Goal: Task Accomplishment & Management: Manage account settings

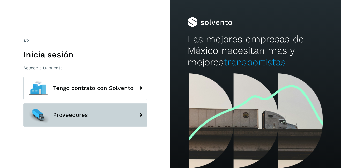
click at [68, 107] on button "Proveedores" at bounding box center [85, 114] width 124 height 23
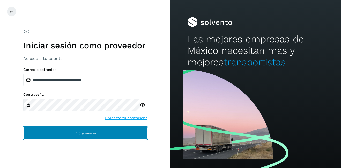
click at [67, 131] on button "Inicia sesión" at bounding box center [85, 133] width 124 height 12
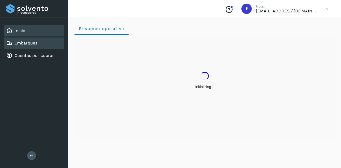
click at [32, 44] on link "Embarques" at bounding box center [25, 43] width 23 height 5
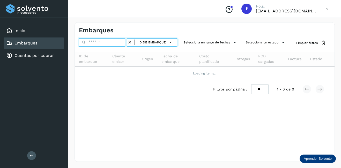
click at [93, 42] on input "text" at bounding box center [103, 42] width 48 height 8
click at [115, 41] on input "text" at bounding box center [103, 42] width 48 height 8
paste input "**********"
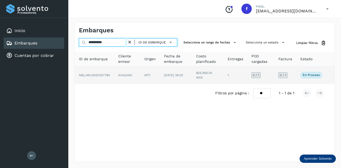
type input "**********"
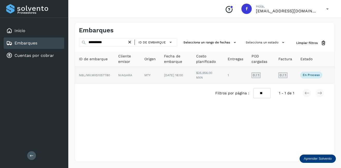
click at [223, 74] on td "$25,956.00 MXN" at bounding box center [235, 75] width 24 height 18
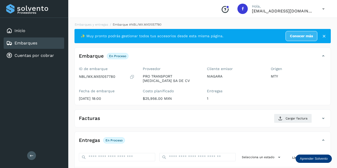
click at [34, 40] on div "Embarques" at bounding box center [21, 43] width 31 height 6
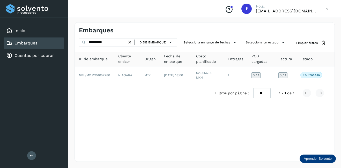
click at [130, 42] on icon at bounding box center [129, 42] width 5 height 5
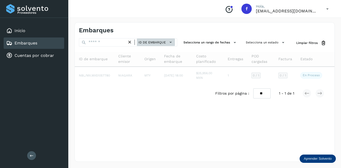
click at [155, 44] on span "ID de embarque" at bounding box center [151, 42] width 27 height 5
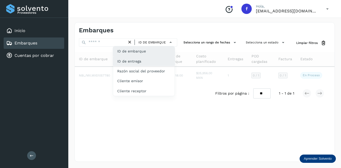
click at [149, 76] on div "ID de entrega" at bounding box center [144, 81] width 62 height 10
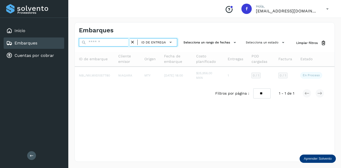
click at [102, 43] on input "text" at bounding box center [104, 42] width 51 height 8
type input "**********"
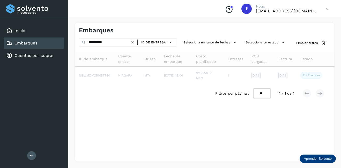
click at [131, 44] on icon at bounding box center [132, 42] width 5 height 5
click at [156, 44] on span "ID de entrega" at bounding box center [153, 42] width 25 height 5
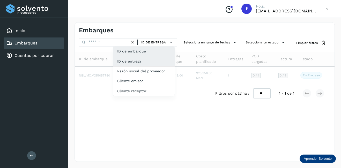
click at [133, 66] on div "ID de embarque" at bounding box center [144, 71] width 62 height 10
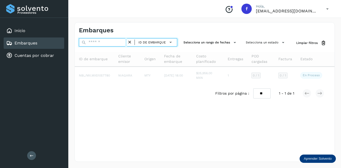
click at [108, 46] on input "text" at bounding box center [103, 42] width 48 height 8
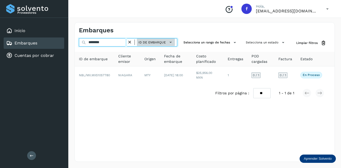
type input "********"
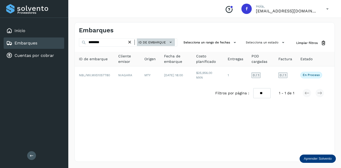
click at [147, 43] on span "ID de embarque" at bounding box center [151, 42] width 27 height 5
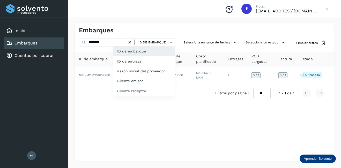
click at [91, 78] on div at bounding box center [170, 84] width 341 height 168
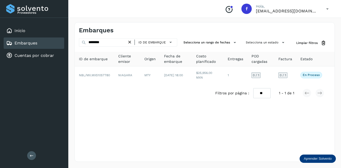
click at [102, 73] on div at bounding box center [170, 84] width 341 height 168
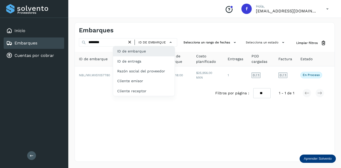
click at [206, 75] on div at bounding box center [170, 84] width 341 height 168
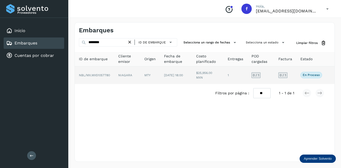
click at [177, 73] on span "[DATE] 18:00" at bounding box center [173, 75] width 19 height 4
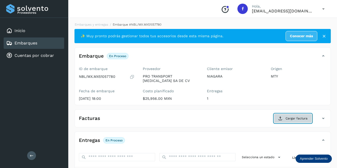
click at [297, 118] on span "Cargar factura" at bounding box center [296, 118] width 22 height 5
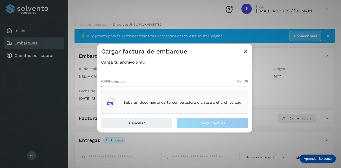
click at [141, 101] on p "Sube un documento de tu computadora o arrastra el archivo aquí" at bounding box center [182, 102] width 119 height 4
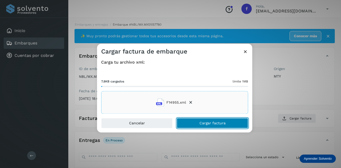
click at [196, 123] on button "Cargar factura" at bounding box center [212, 123] width 71 height 10
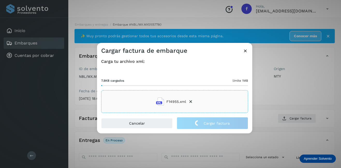
click at [271, 101] on div "Cargar factura de embarque Carga tu archivo xml: 7.8KB cargados límite 1MB F149…" at bounding box center [170, 84] width 341 height 168
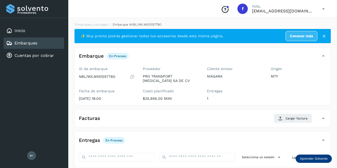
scroll to position [81, 0]
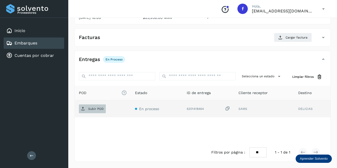
click at [99, 111] on span "Subir POD" at bounding box center [92, 109] width 27 height 8
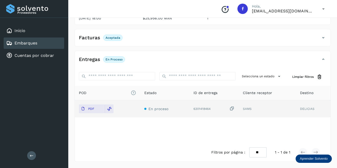
scroll to position [80, 0]
click at [26, 40] on div "Embarques" at bounding box center [21, 43] width 31 height 6
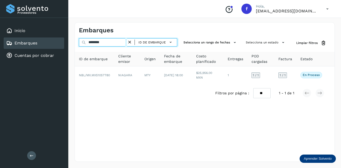
click at [108, 45] on input "********" at bounding box center [103, 42] width 48 height 8
drag, startPoint x: 108, startPoint y: 42, endPoint x: 78, endPoint y: 42, distance: 30.3
click at [78, 42] on div "******** ID de embarque Selecciona un rango de fechas Selecciona un estado Limp…" at bounding box center [205, 43] width 260 height 10
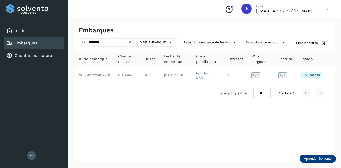
click at [130, 40] on icon at bounding box center [129, 42] width 5 height 5
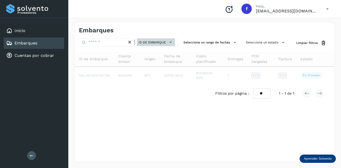
click at [150, 43] on span "ID de embarque" at bounding box center [151, 42] width 27 height 5
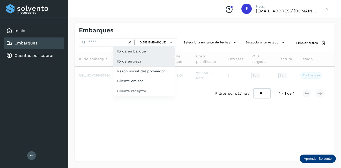
click at [134, 76] on div "ID de entrega" at bounding box center [144, 81] width 62 height 10
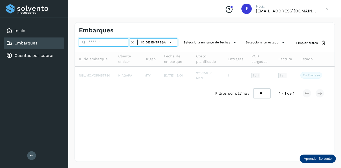
click at [104, 42] on input "text" at bounding box center [104, 42] width 51 height 8
type input "**********"
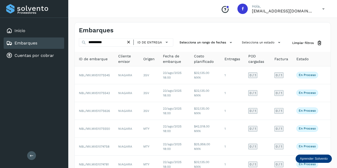
click at [154, 27] on div "Embarques" at bounding box center [141, 30] width 124 height 7
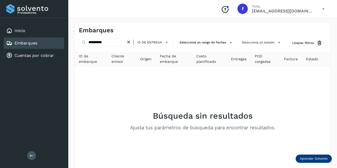
click at [129, 42] on icon at bounding box center [128, 42] width 5 height 5
click at [159, 41] on span "ID de entrega" at bounding box center [149, 42] width 25 height 5
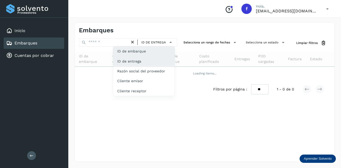
click at [144, 66] on div "ID de embarque" at bounding box center [144, 71] width 62 height 10
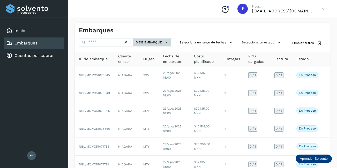
click at [150, 44] on span "ID de embarque" at bounding box center [147, 42] width 27 height 5
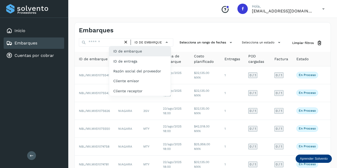
click at [101, 41] on div at bounding box center [168, 84] width 337 height 168
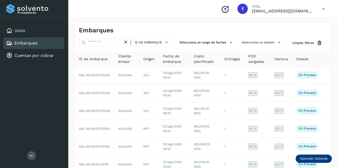
click at [100, 42] on div at bounding box center [168, 84] width 337 height 168
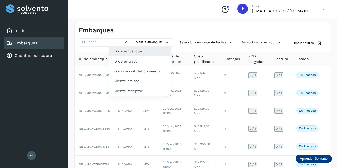
click at [100, 42] on div at bounding box center [168, 84] width 337 height 168
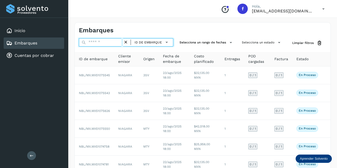
click at [94, 43] on input "text" at bounding box center [101, 42] width 44 height 8
paste input "**********"
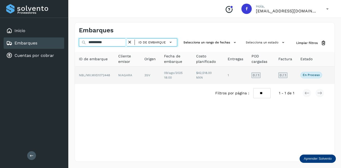
type input "**********"
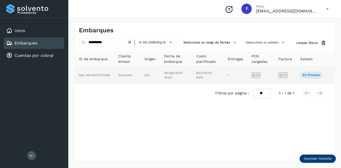
click at [140, 76] on td "NIAGARA" at bounding box center [150, 75] width 20 height 18
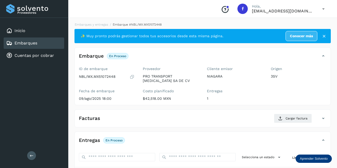
click at [49, 45] on div "Embarques" at bounding box center [34, 42] width 61 height 11
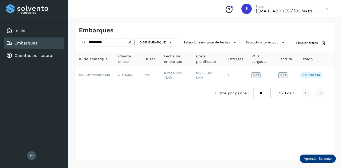
click at [131, 44] on icon at bounding box center [129, 42] width 5 height 5
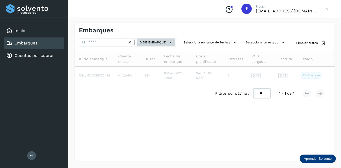
click at [156, 43] on span "ID de embarque" at bounding box center [151, 42] width 27 height 5
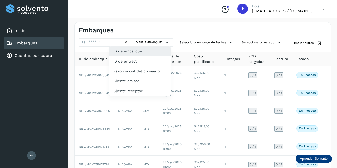
click at [103, 42] on div at bounding box center [168, 84] width 337 height 168
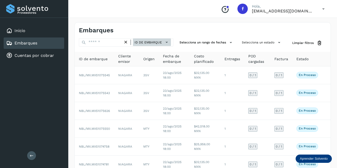
click at [160, 43] on span "ID de embarque" at bounding box center [147, 42] width 27 height 5
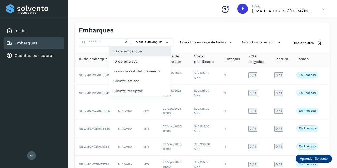
click at [258, 43] on div at bounding box center [168, 84] width 337 height 168
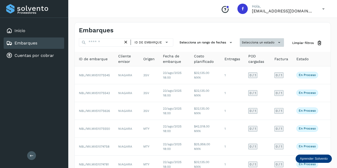
click at [272, 42] on button "Selecciona un estado" at bounding box center [262, 42] width 44 height 9
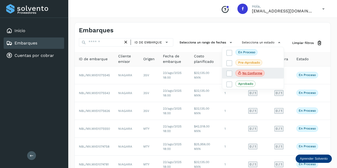
click at [262, 69] on div "No conforme" at bounding box center [253, 73] width 62 height 11
click at [225, 73] on div "No conforme" at bounding box center [253, 73] width 62 height 11
click at [226, 73] on div "No conforme" at bounding box center [253, 73] width 62 height 11
click at [231, 74] on icon at bounding box center [229, 73] width 5 height 5
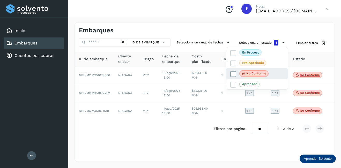
click at [232, 75] on icon at bounding box center [233, 73] width 5 height 5
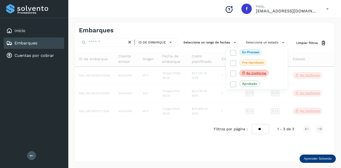
click at [306, 50] on div at bounding box center [170, 84] width 341 height 168
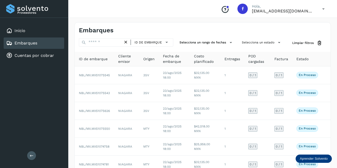
click at [84, 43] on icon at bounding box center [83, 42] width 5 height 5
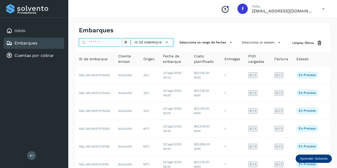
click at [108, 39] on input "text" at bounding box center [101, 42] width 44 height 8
paste input "**********"
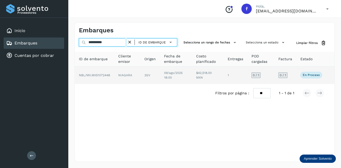
type input "**********"
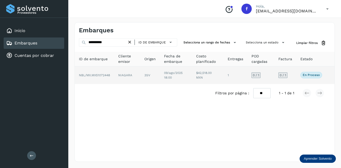
click at [160, 72] on td "3SV" at bounding box center [176, 75] width 32 height 18
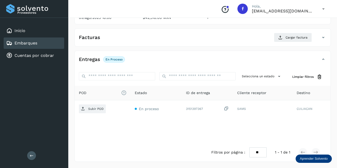
scroll to position [29, 0]
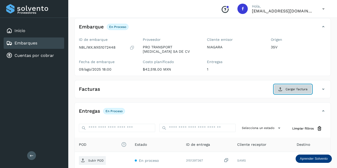
click at [286, 88] on span "Cargar factura" at bounding box center [296, 89] width 22 height 5
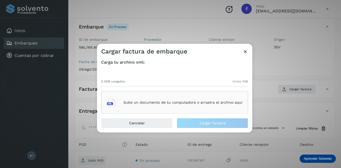
click at [179, 105] on div "Sube un documento de tu computadora o arrastra el archivo aquí" at bounding box center [174, 103] width 135 height 14
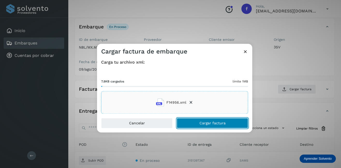
click at [216, 124] on span "Cargar factura" at bounding box center [212, 124] width 26 height 4
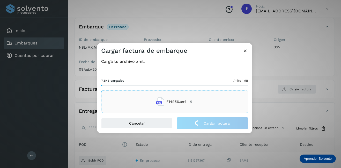
click at [279, 108] on div "Cargar factura de embarque Carga tu archivo xml: 7.8KB cargados límite 1MB F149…" at bounding box center [170, 84] width 341 height 168
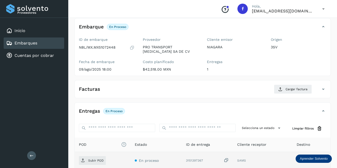
scroll to position [81, 0]
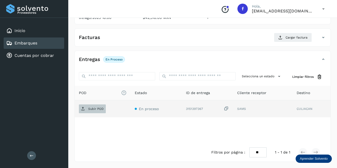
click at [101, 109] on p "Subir POD" at bounding box center [96, 109] width 16 height 4
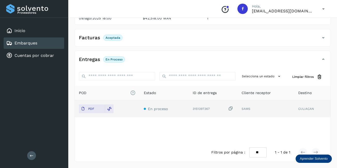
scroll to position [80, 0]
click at [46, 41] on div "Embarques" at bounding box center [34, 42] width 61 height 11
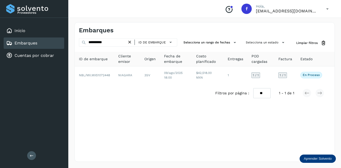
click at [129, 43] on icon at bounding box center [129, 42] width 5 height 5
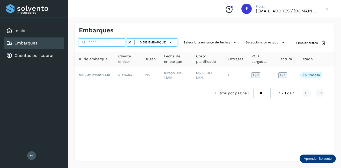
click at [110, 43] on input "text" at bounding box center [103, 42] width 48 height 8
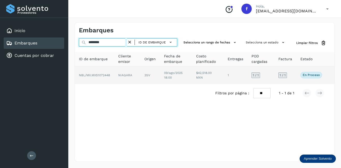
type input "********"
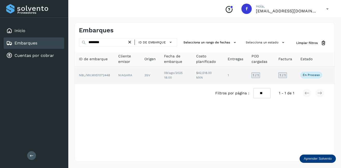
click at [140, 73] on td "NIAGARA" at bounding box center [150, 75] width 20 height 18
